Goal: Information Seeking & Learning: Learn about a topic

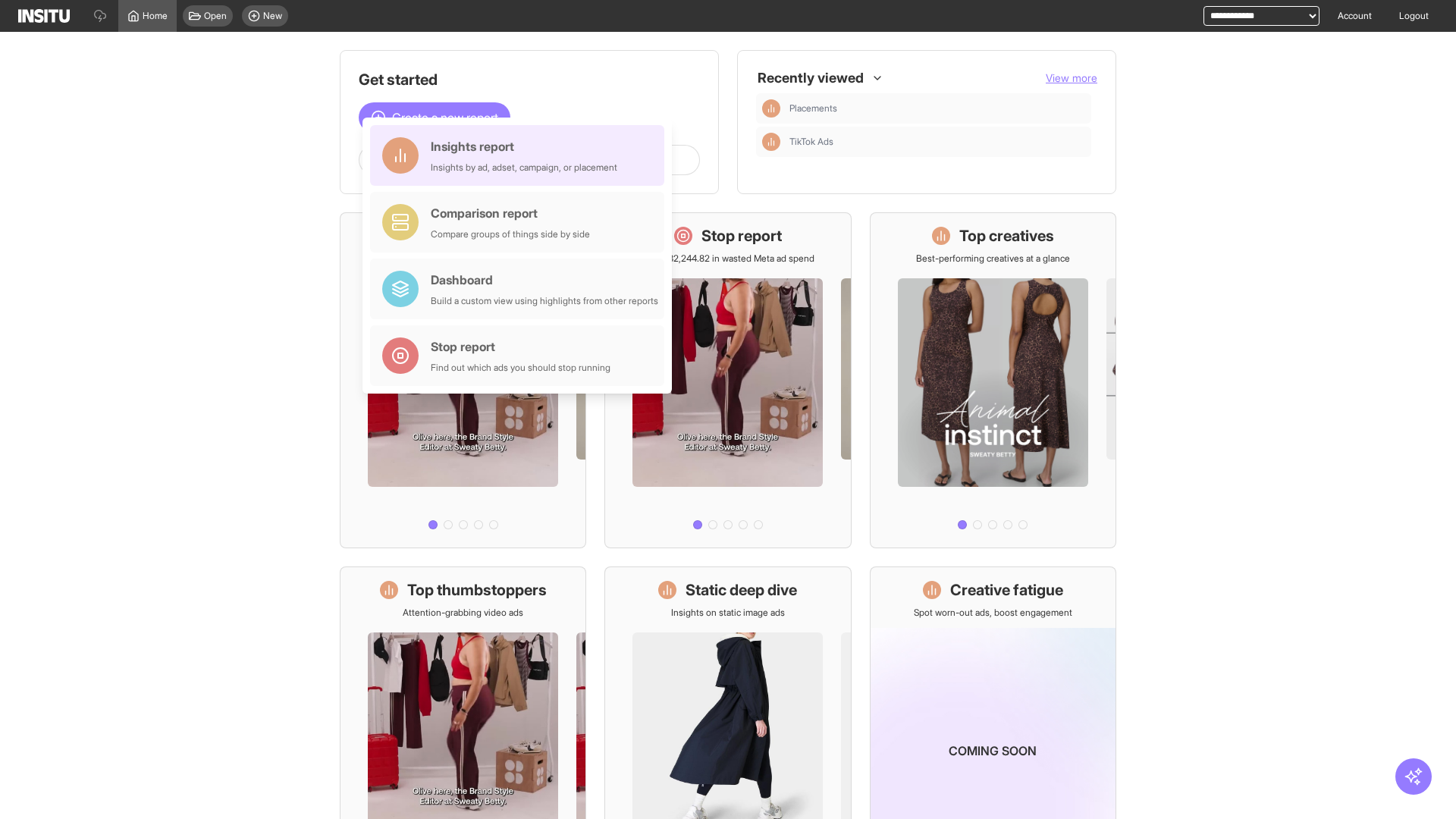
click at [521, 156] on div "Insights report Insights by ad, adset, campaign, or placement" at bounding box center [524, 155] width 186 height 36
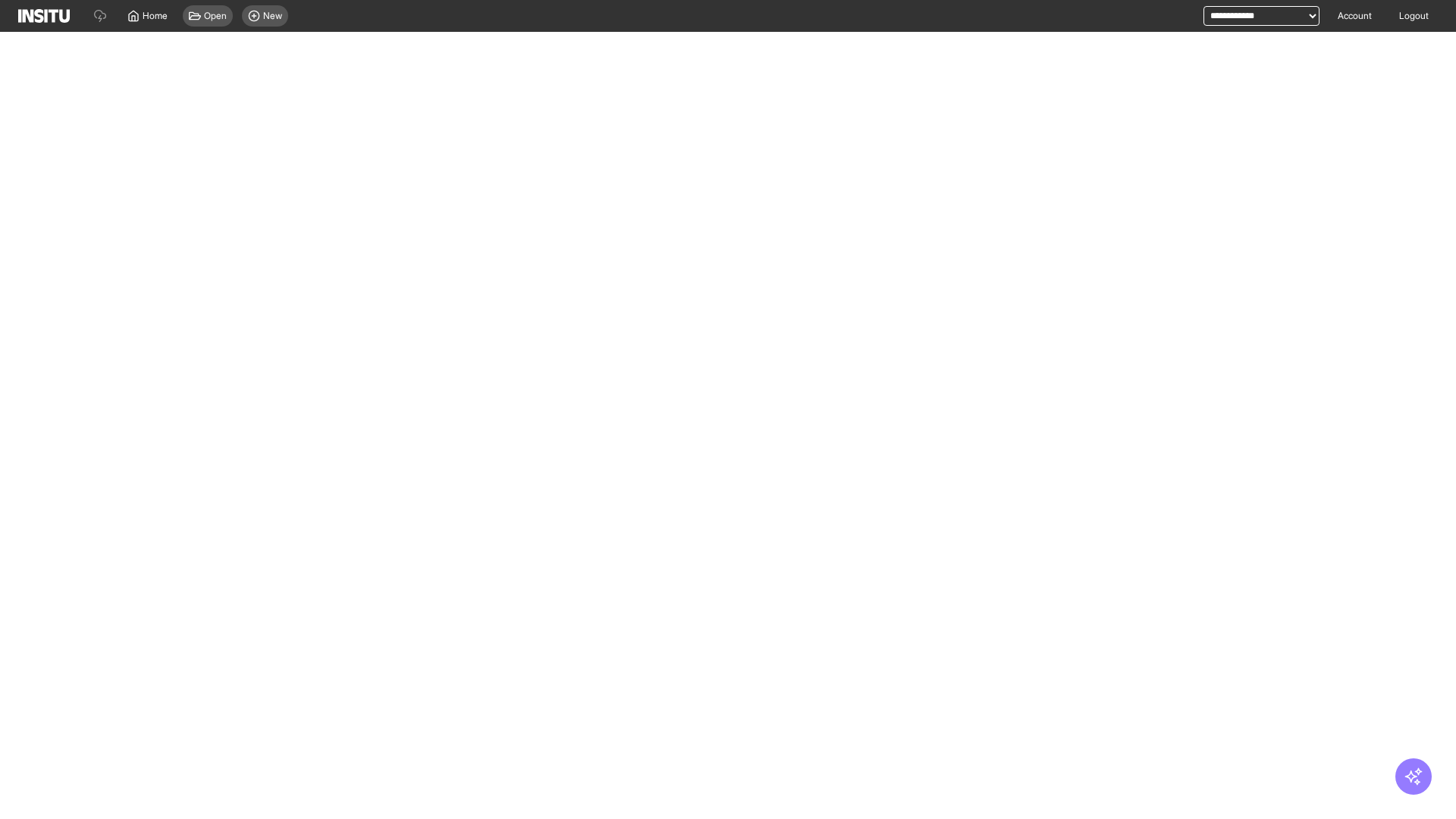
select select "**"
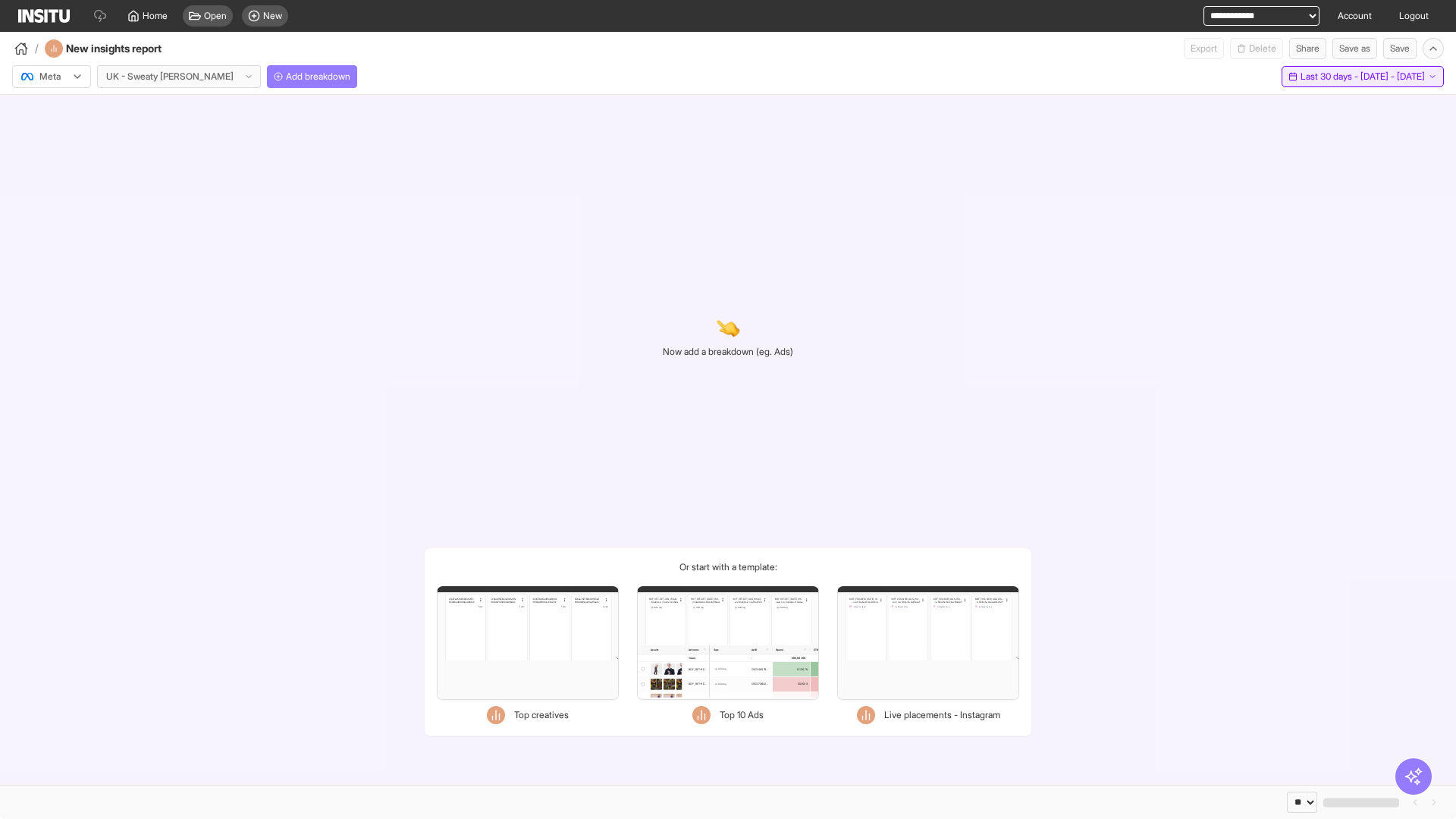
click at [1327, 76] on span "Last 30 days - [DATE] - [DATE]" at bounding box center [1363, 76] width 125 height 12
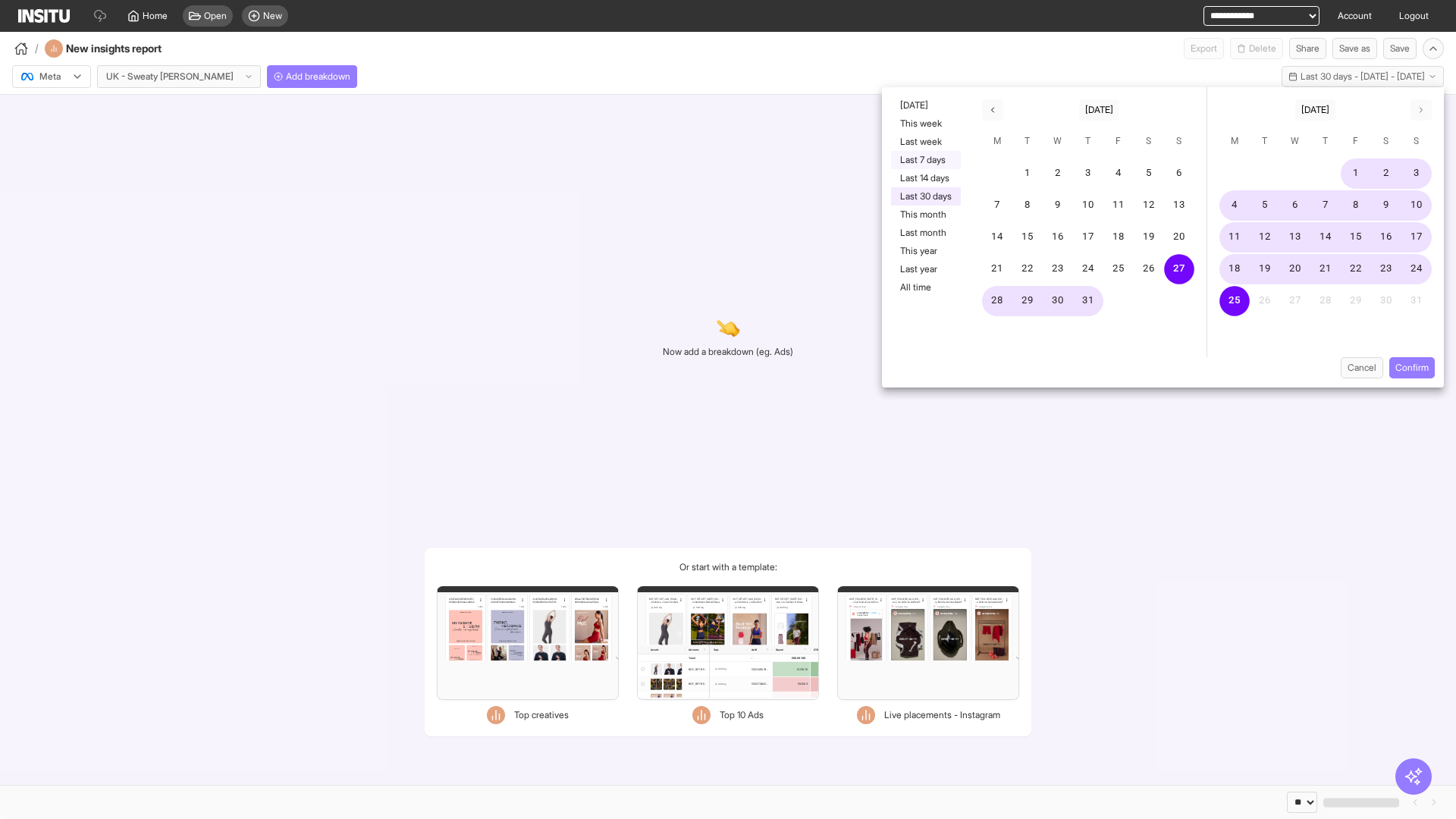
click at [924, 160] on button "Last 7 days" at bounding box center [925, 160] width 69 height 18
